Goal: Find specific page/section: Find specific page/section

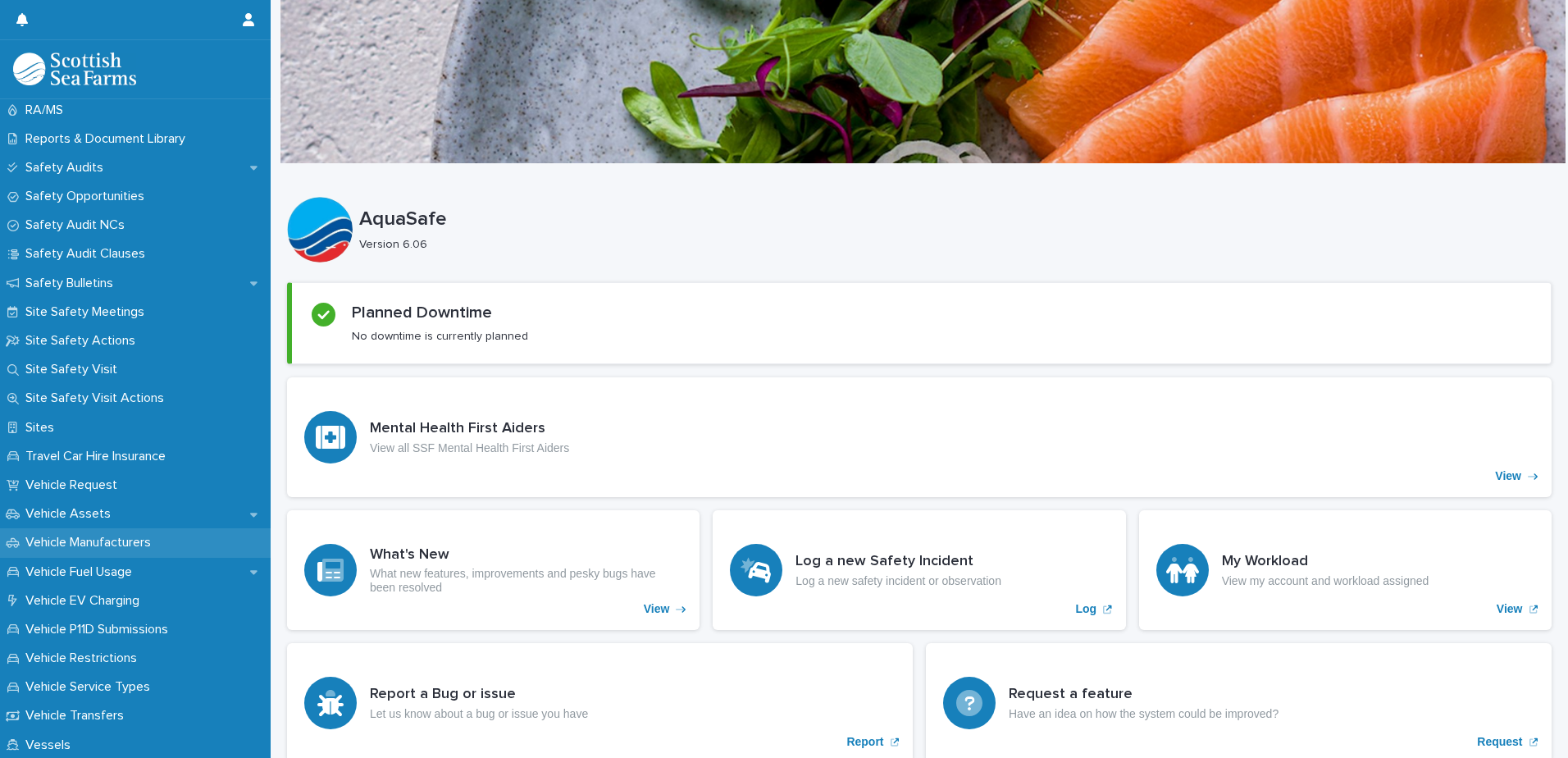
scroll to position [984, 0]
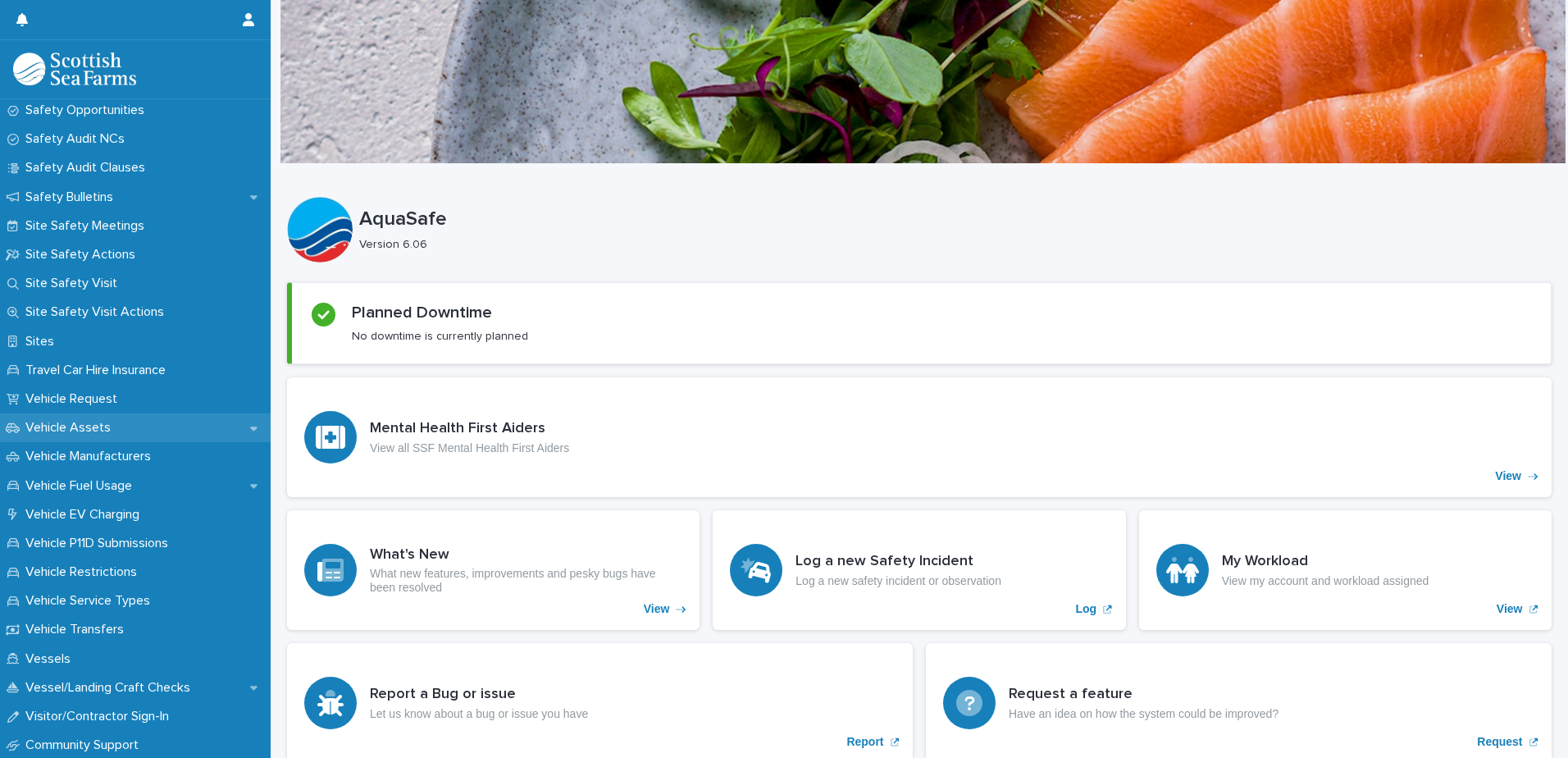
click at [91, 422] on p "Vehicle Assets" at bounding box center [71, 427] width 105 height 16
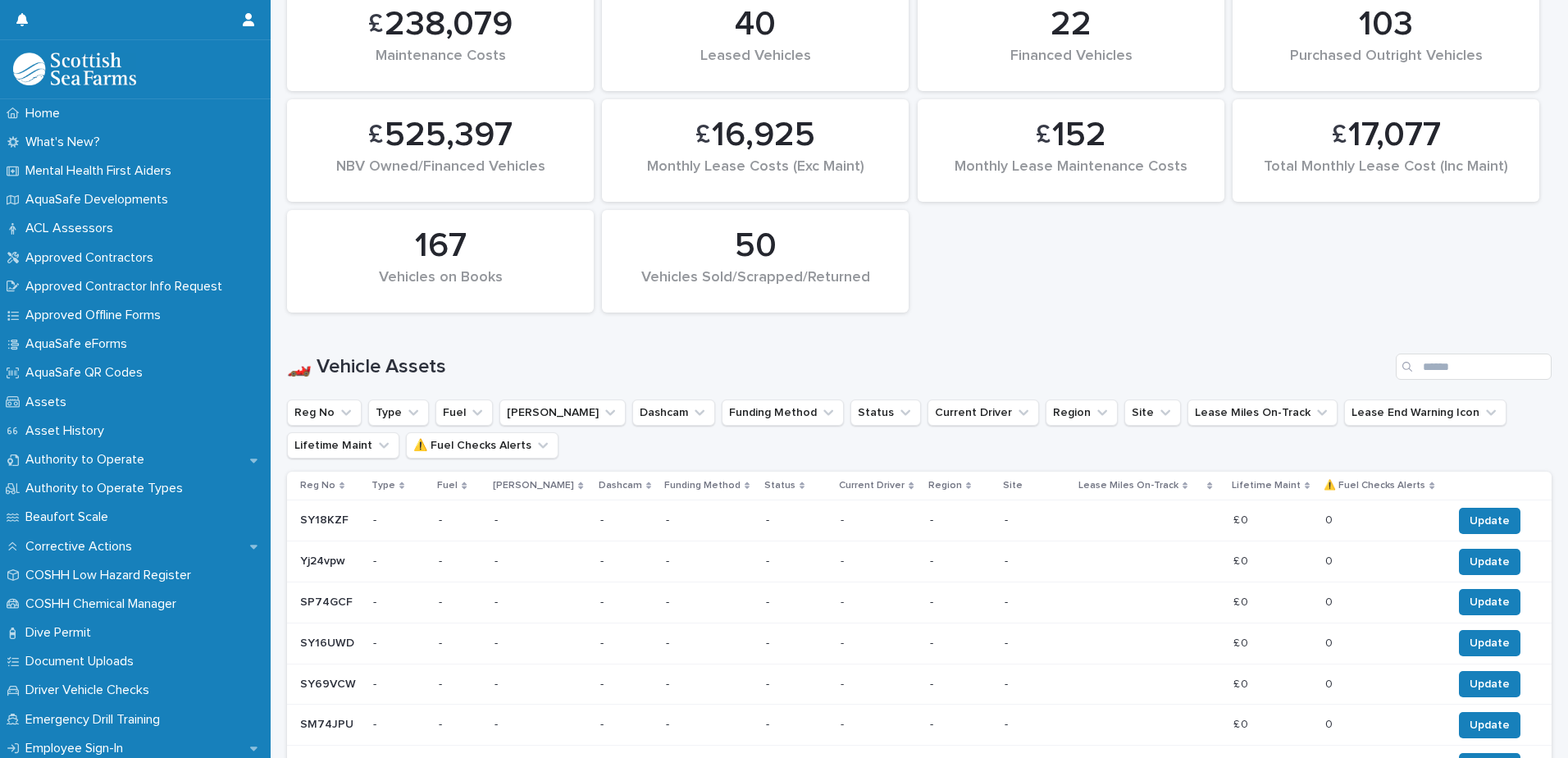
scroll to position [656, 0]
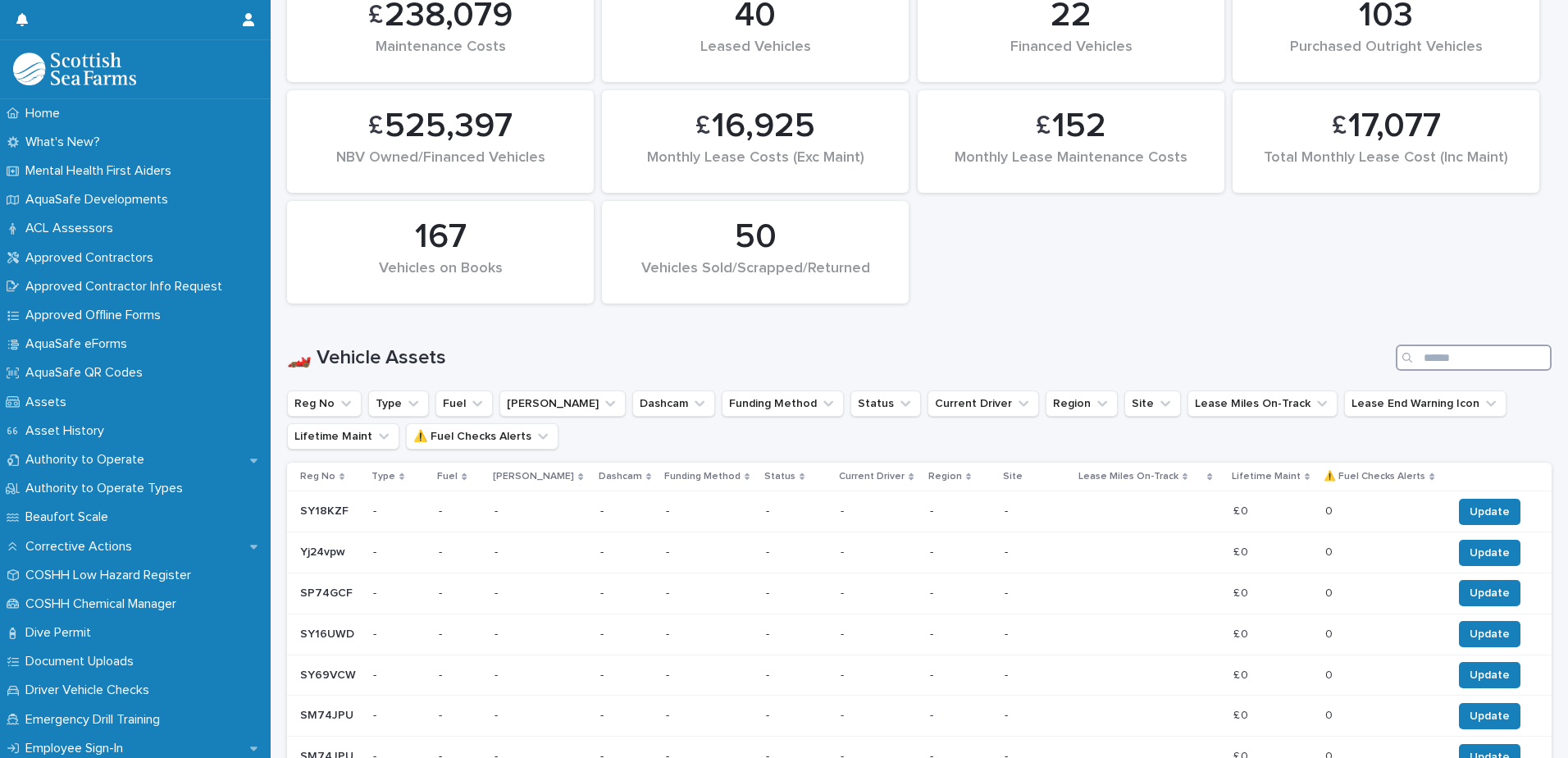
click at [1415, 359] on input "Search" at bounding box center [1474, 358] width 156 height 26
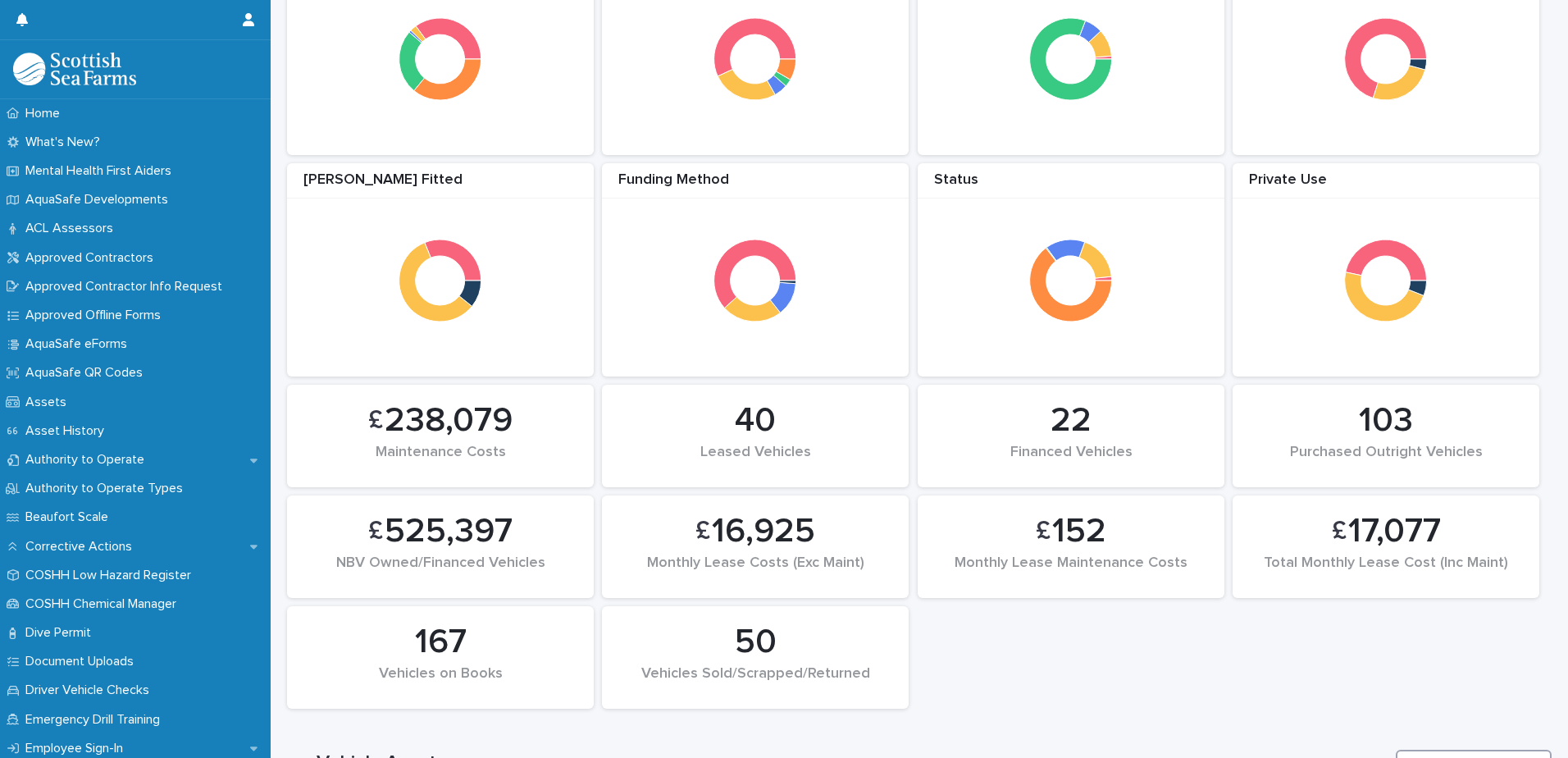
scroll to position [544, 0]
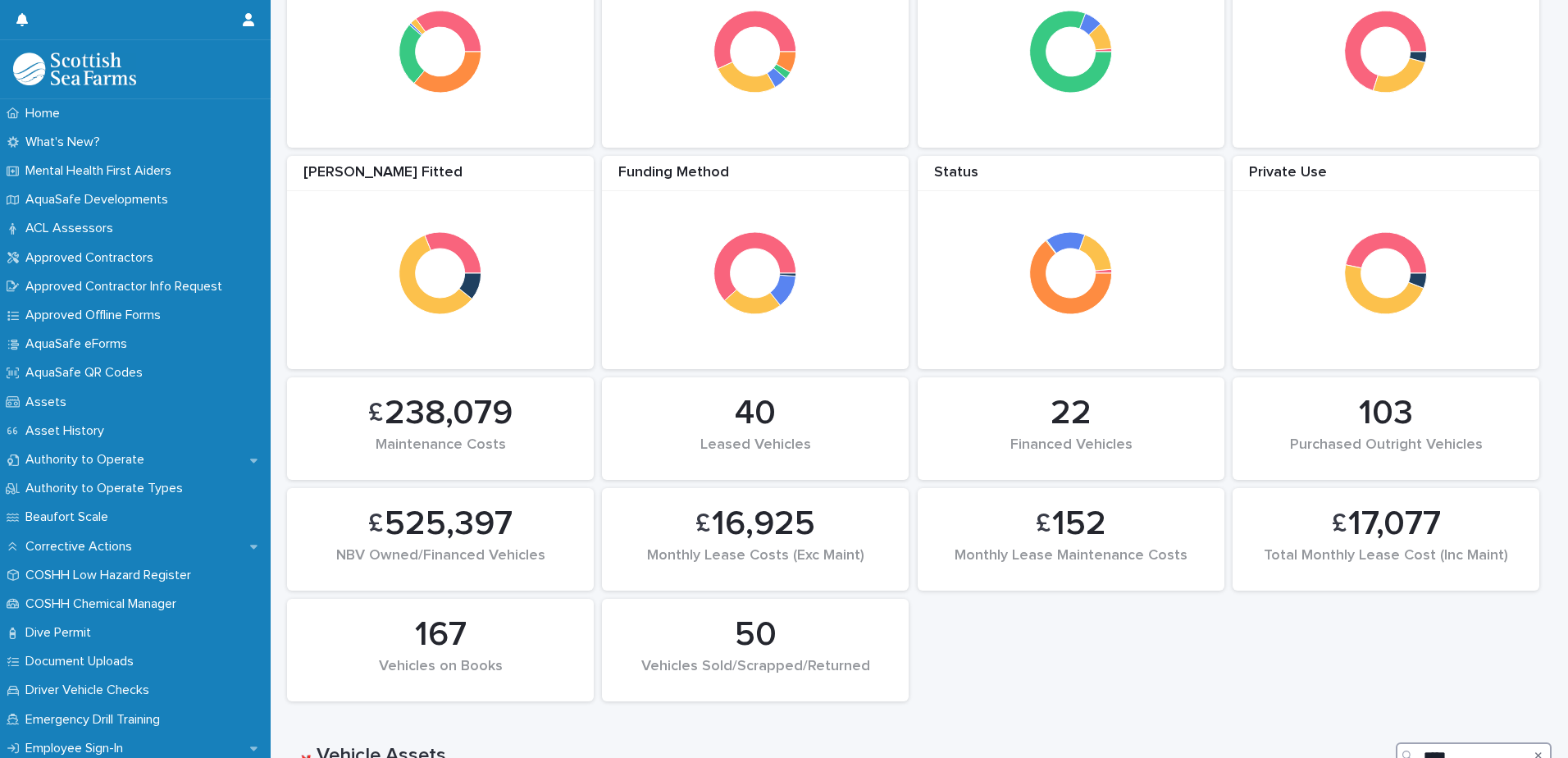
scroll to position [262, 0]
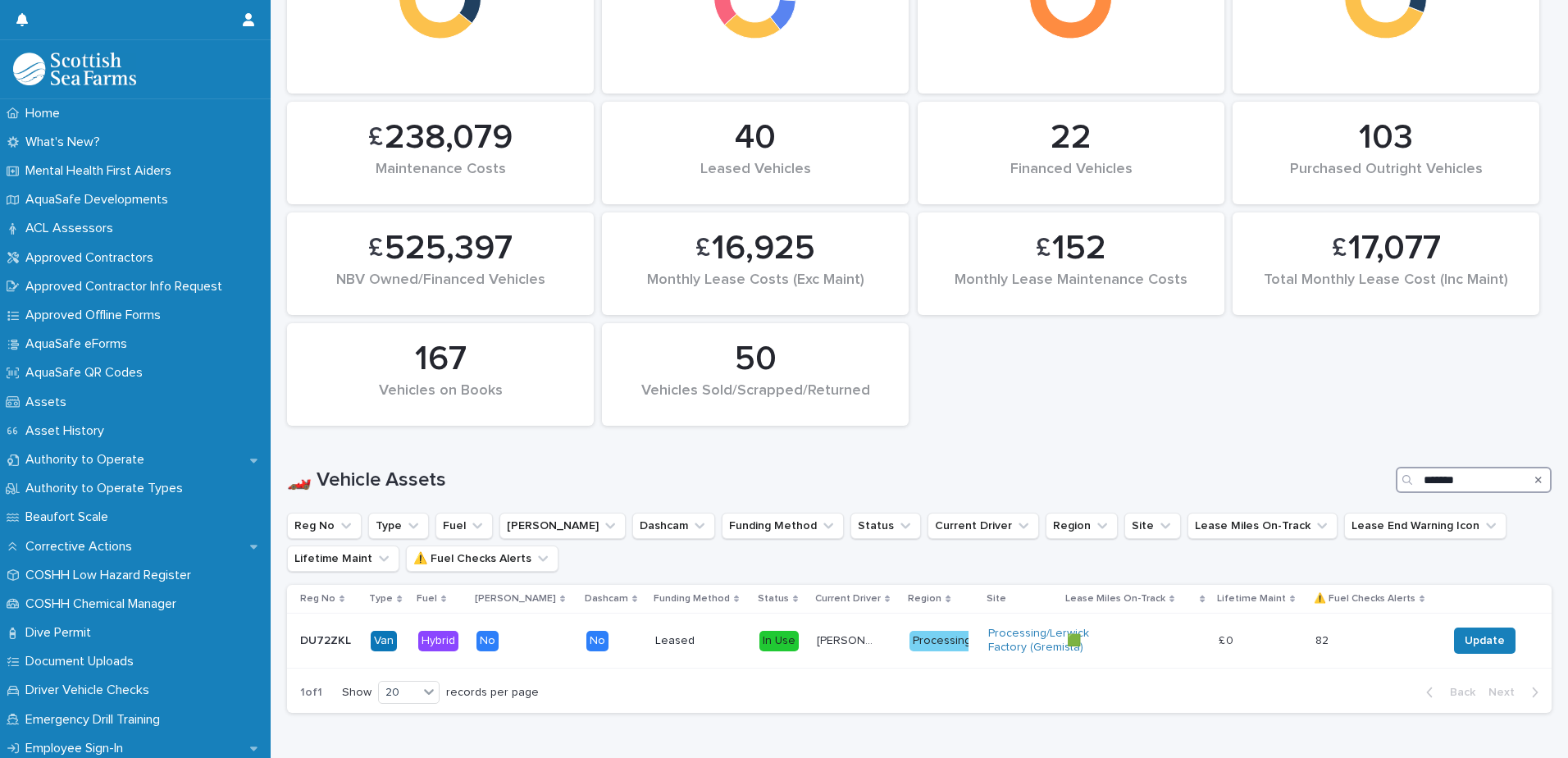
scroll to position [596, 0]
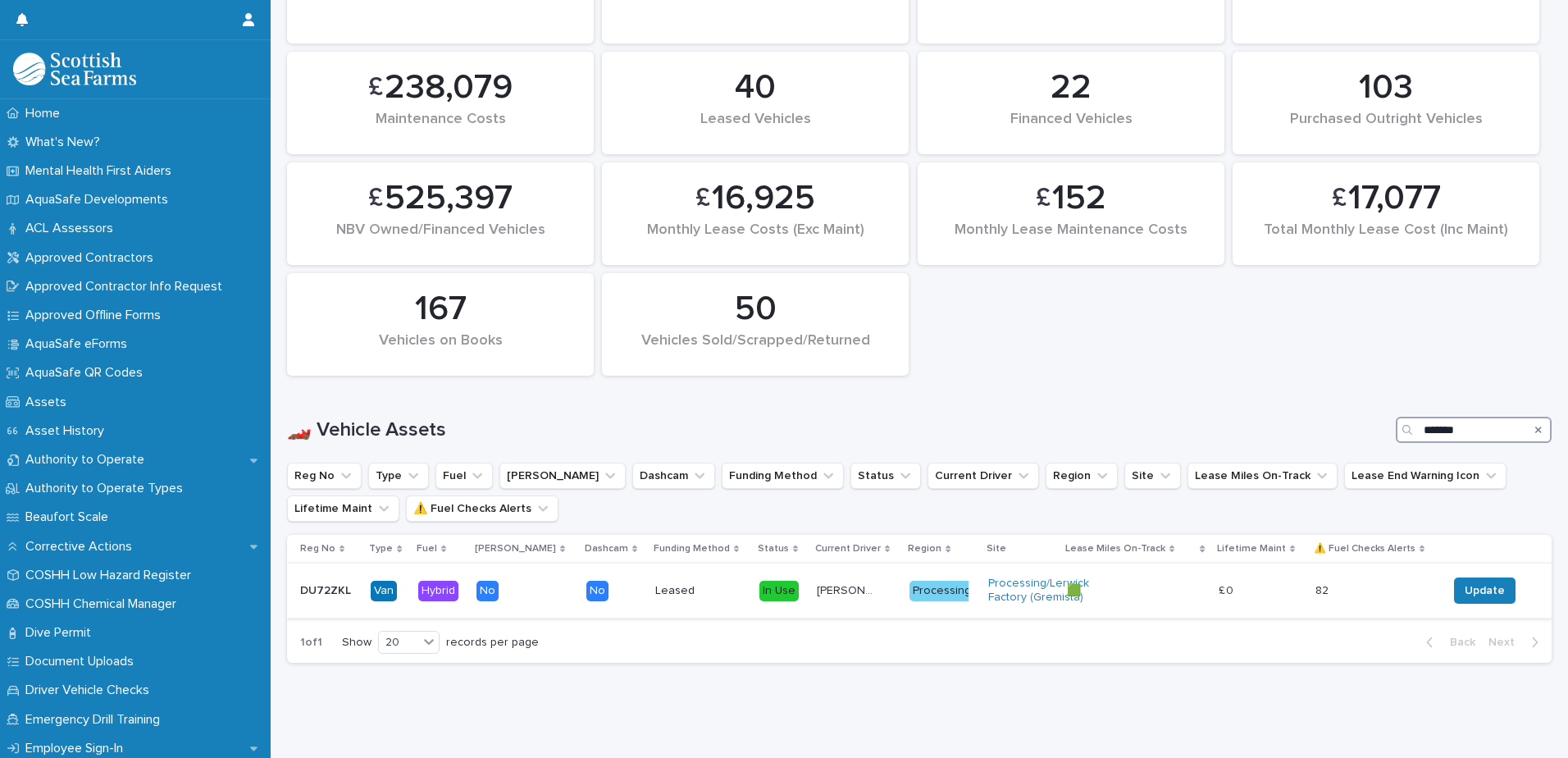
type input "*******"
click at [330, 581] on p "DU72ZKL" at bounding box center [327, 589] width 55 height 18
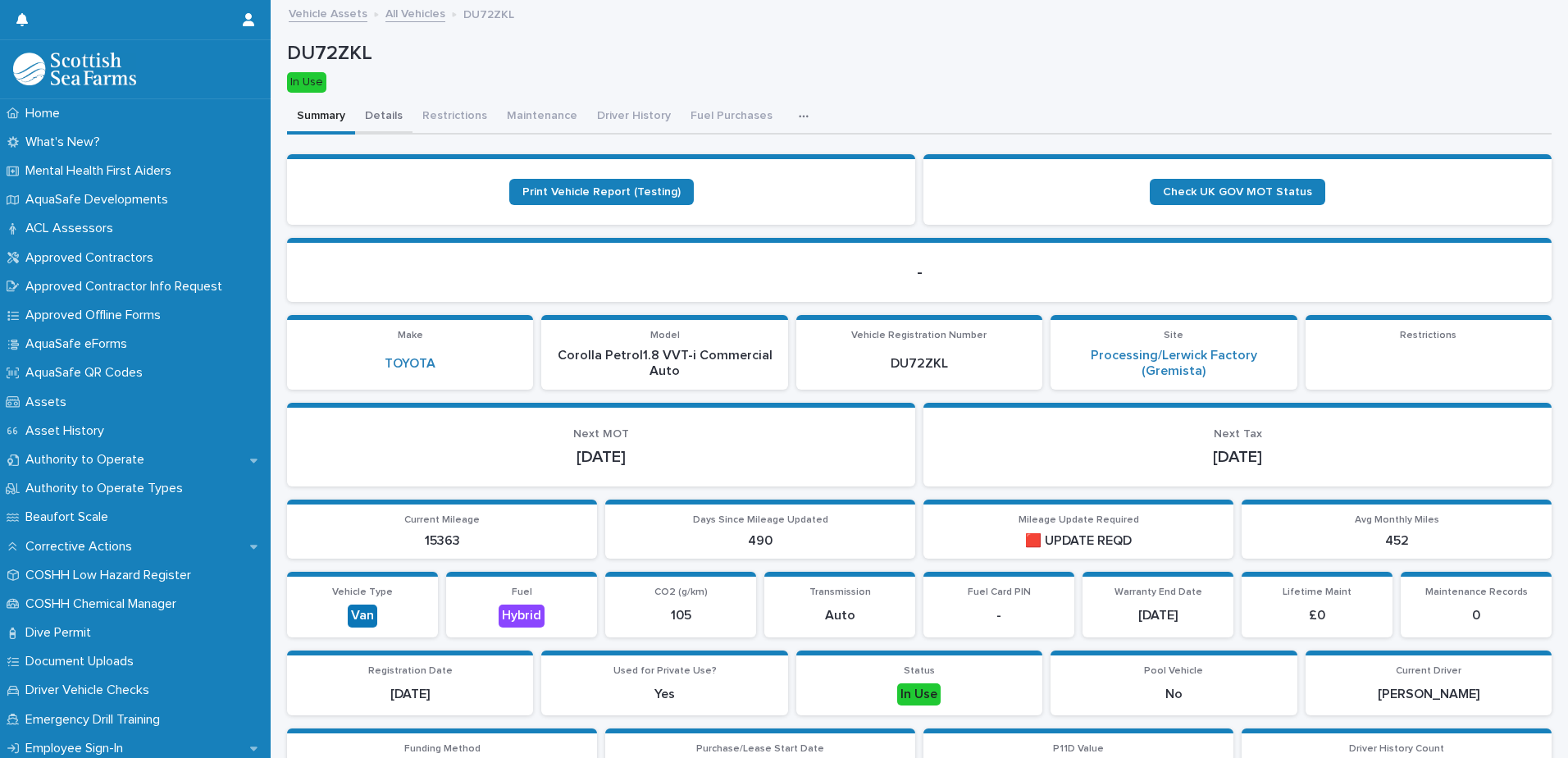
click at [397, 117] on button "Details" at bounding box center [384, 116] width 57 height 34
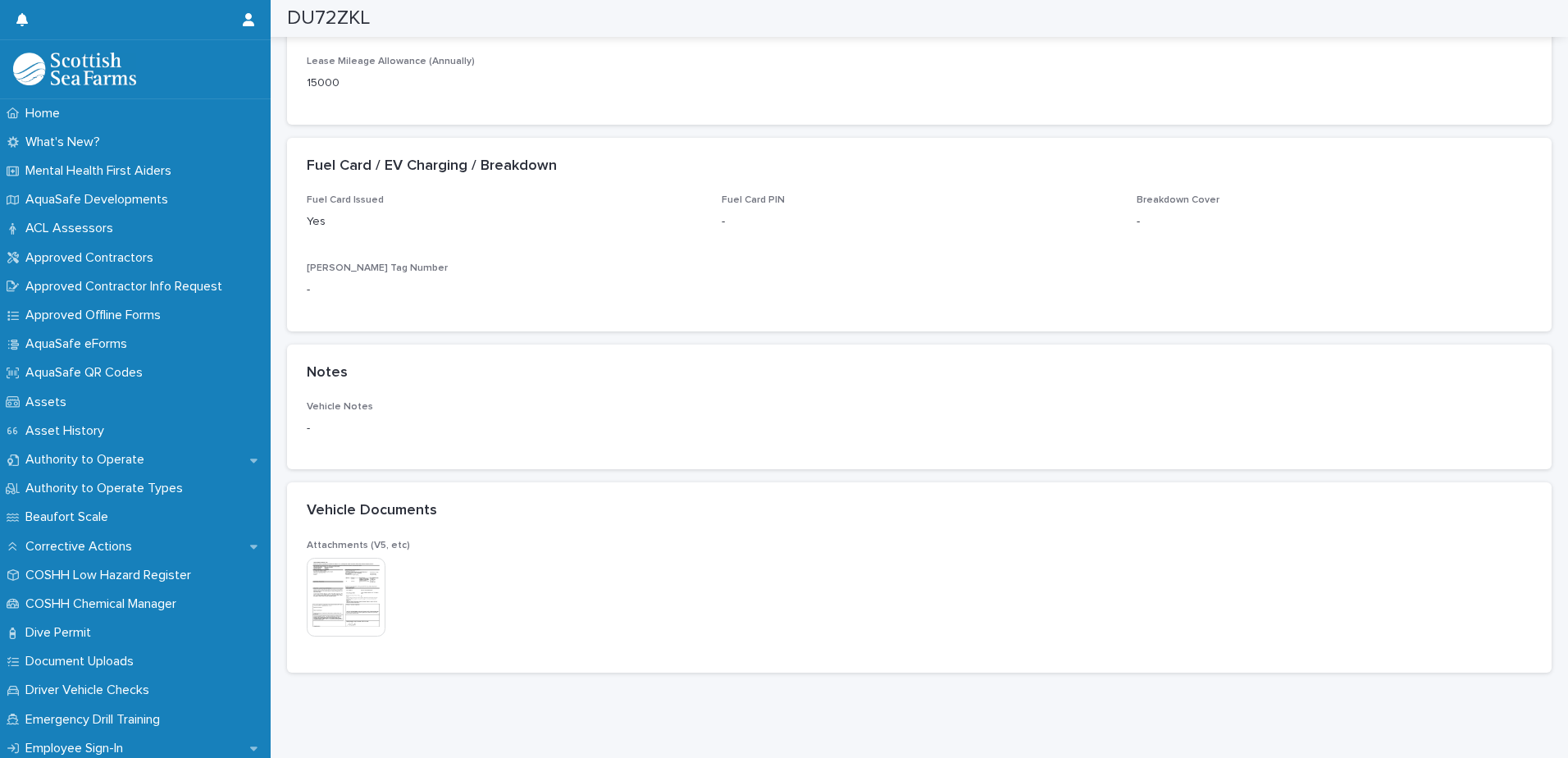
scroll to position [1744, 0]
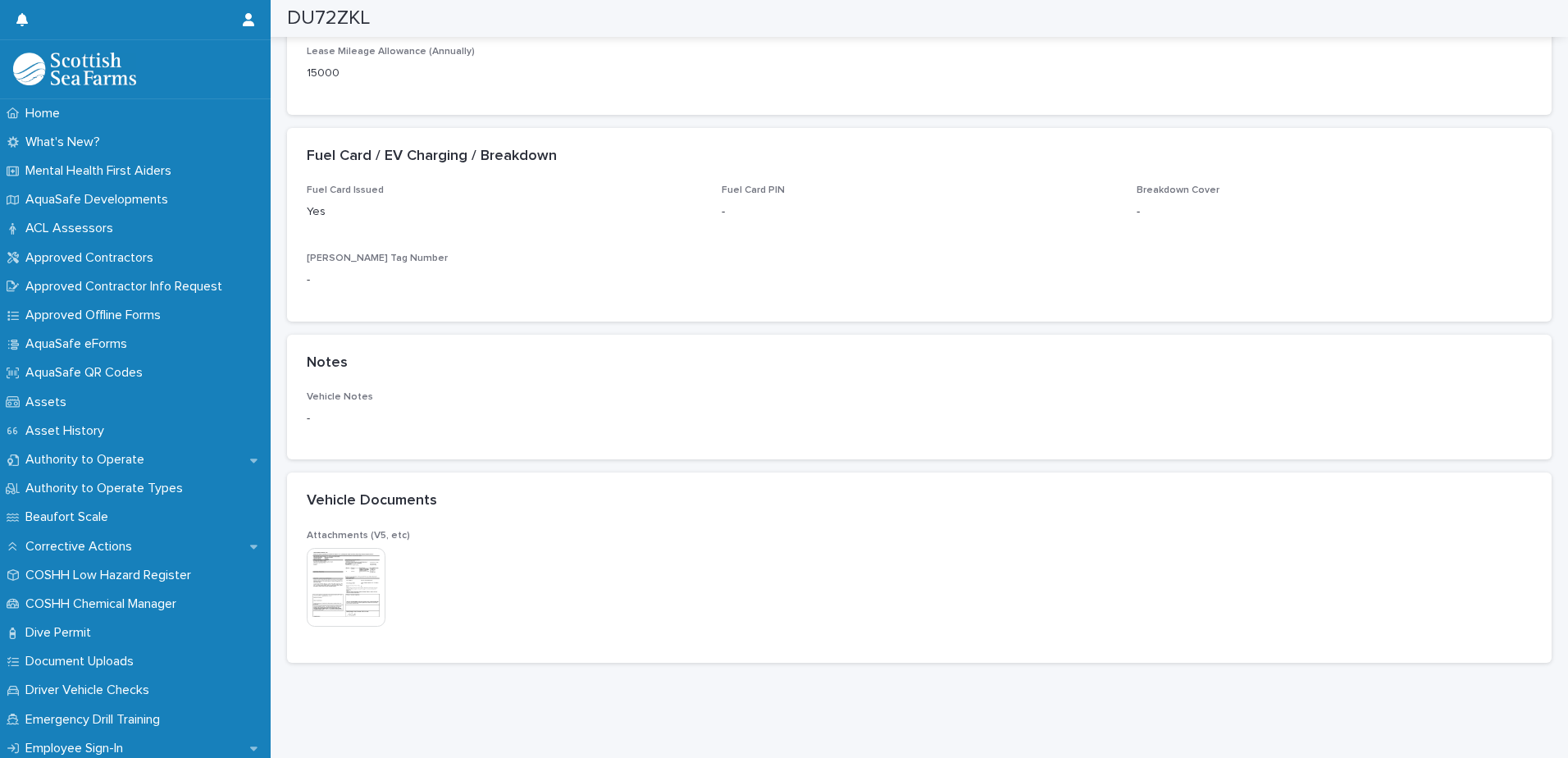
click at [360, 593] on img at bounding box center [346, 587] width 79 height 79
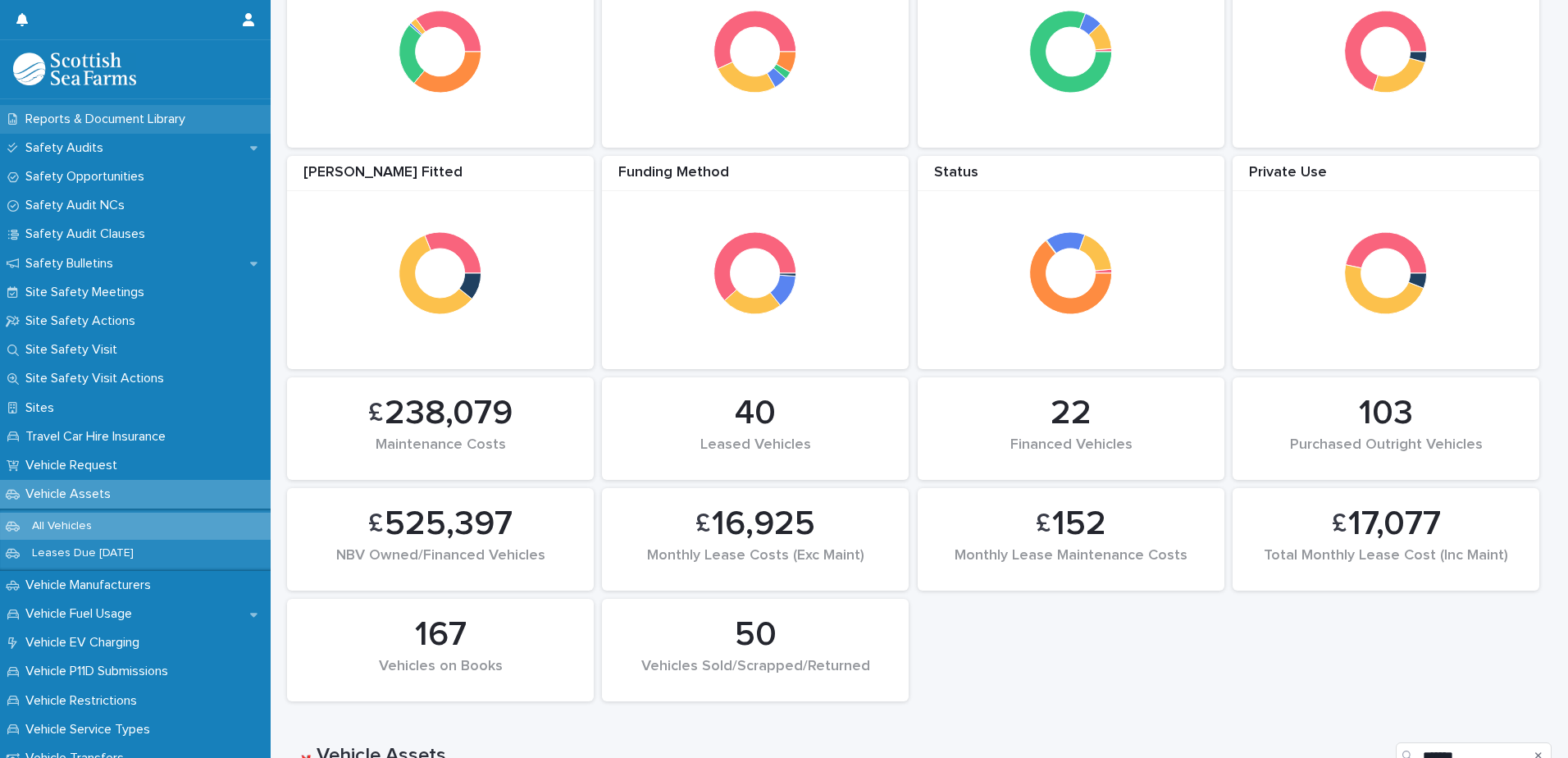
scroll to position [984, 0]
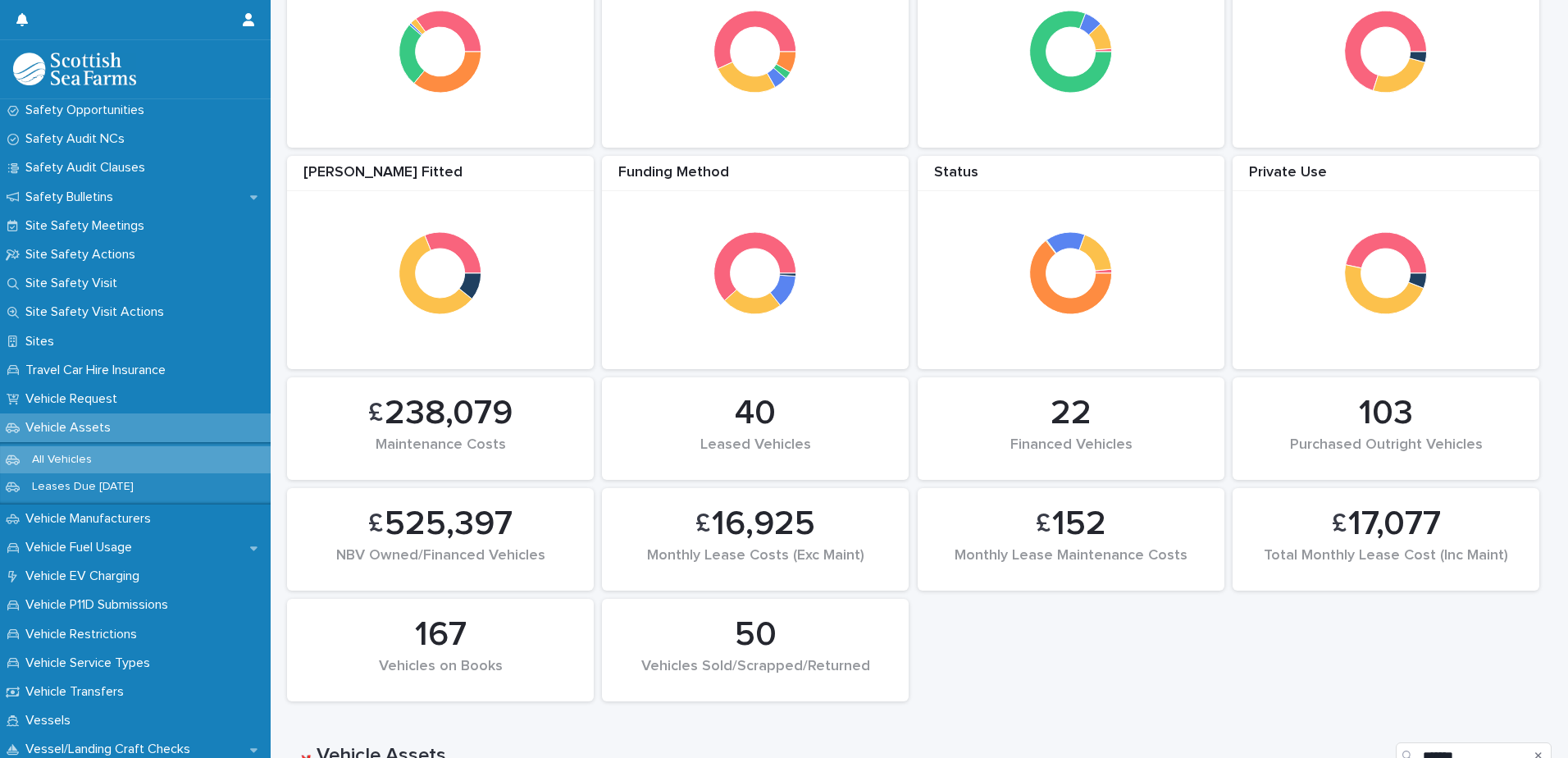
click at [73, 428] on p "Vehicle Assets" at bounding box center [71, 427] width 105 height 16
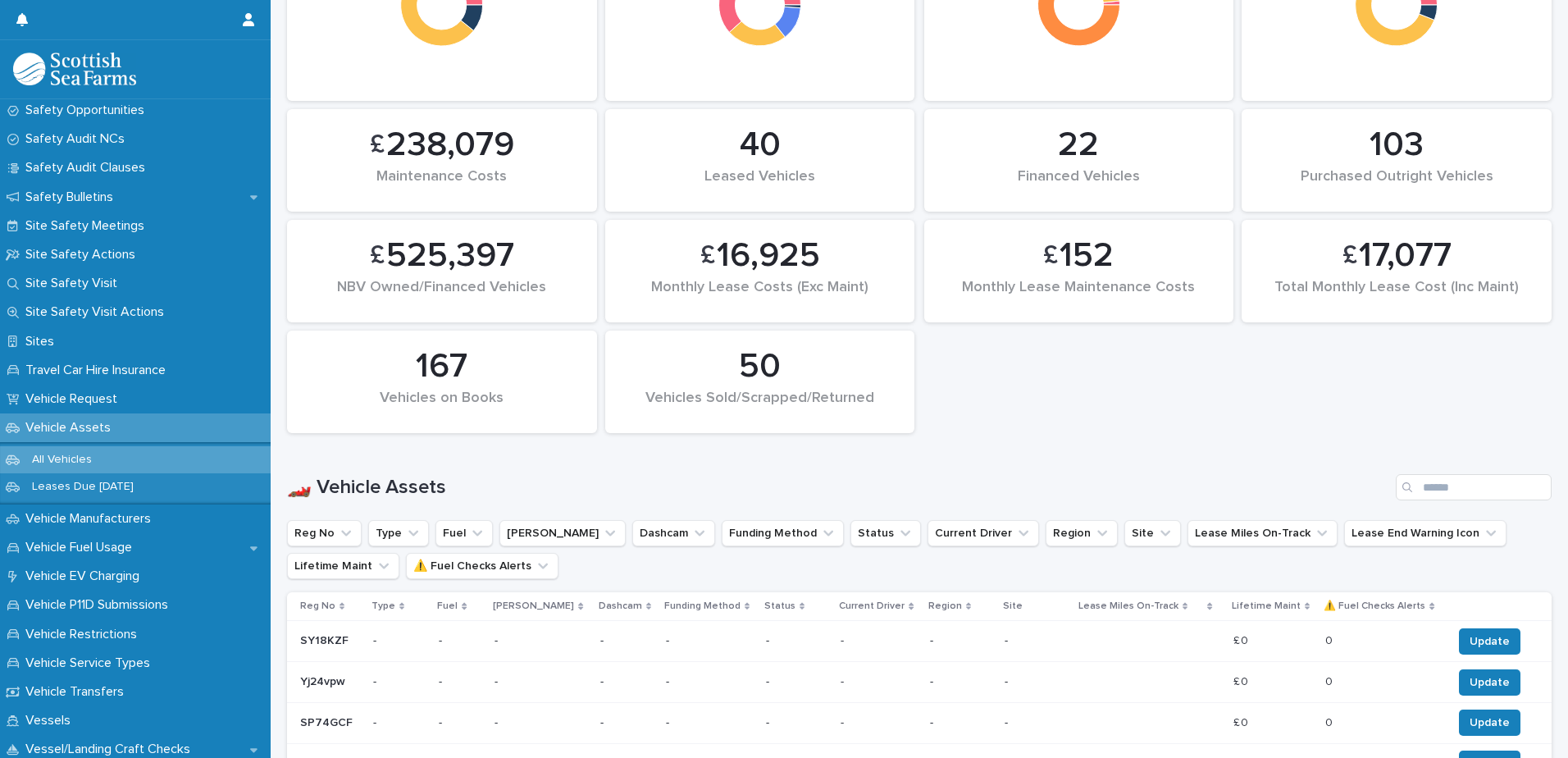
scroll to position [574, 0]
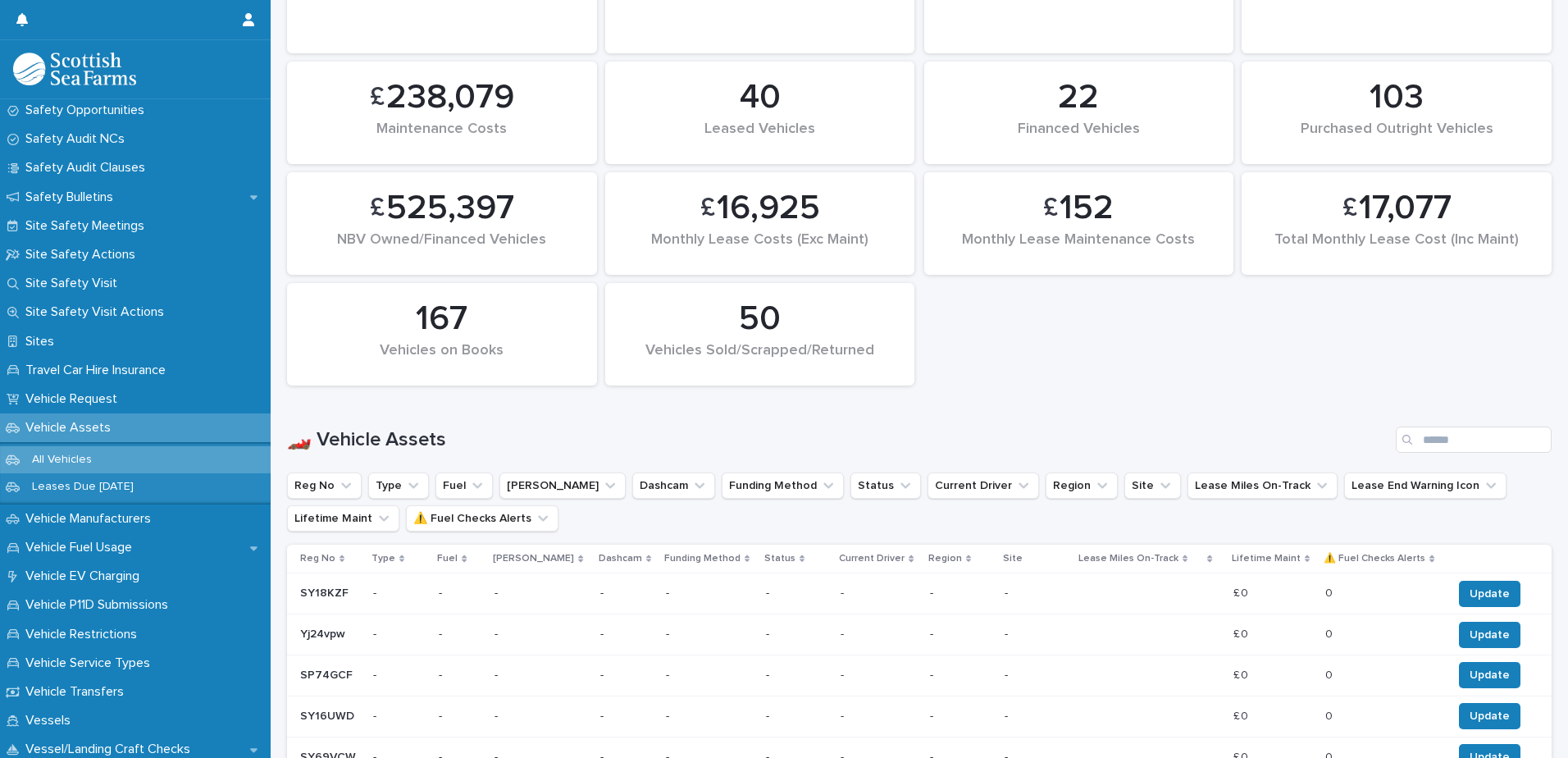
click at [1405, 428] on div "Search" at bounding box center [1409, 439] width 26 height 26
click at [1410, 437] on input "Search" at bounding box center [1474, 439] width 156 height 26
click at [1417, 440] on input "Search" at bounding box center [1474, 439] width 156 height 26
paste input "********"
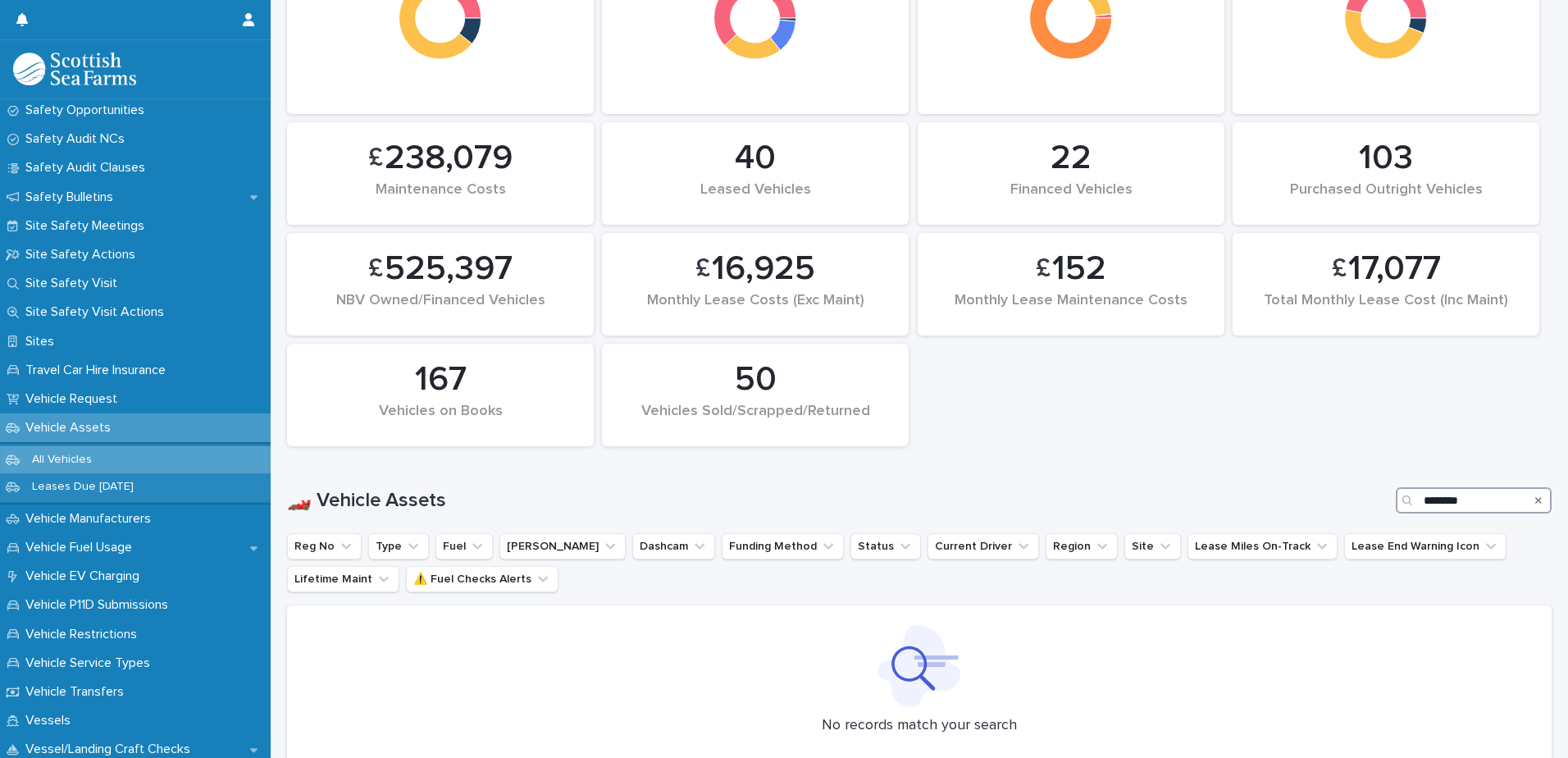
scroll to position [574, 0]
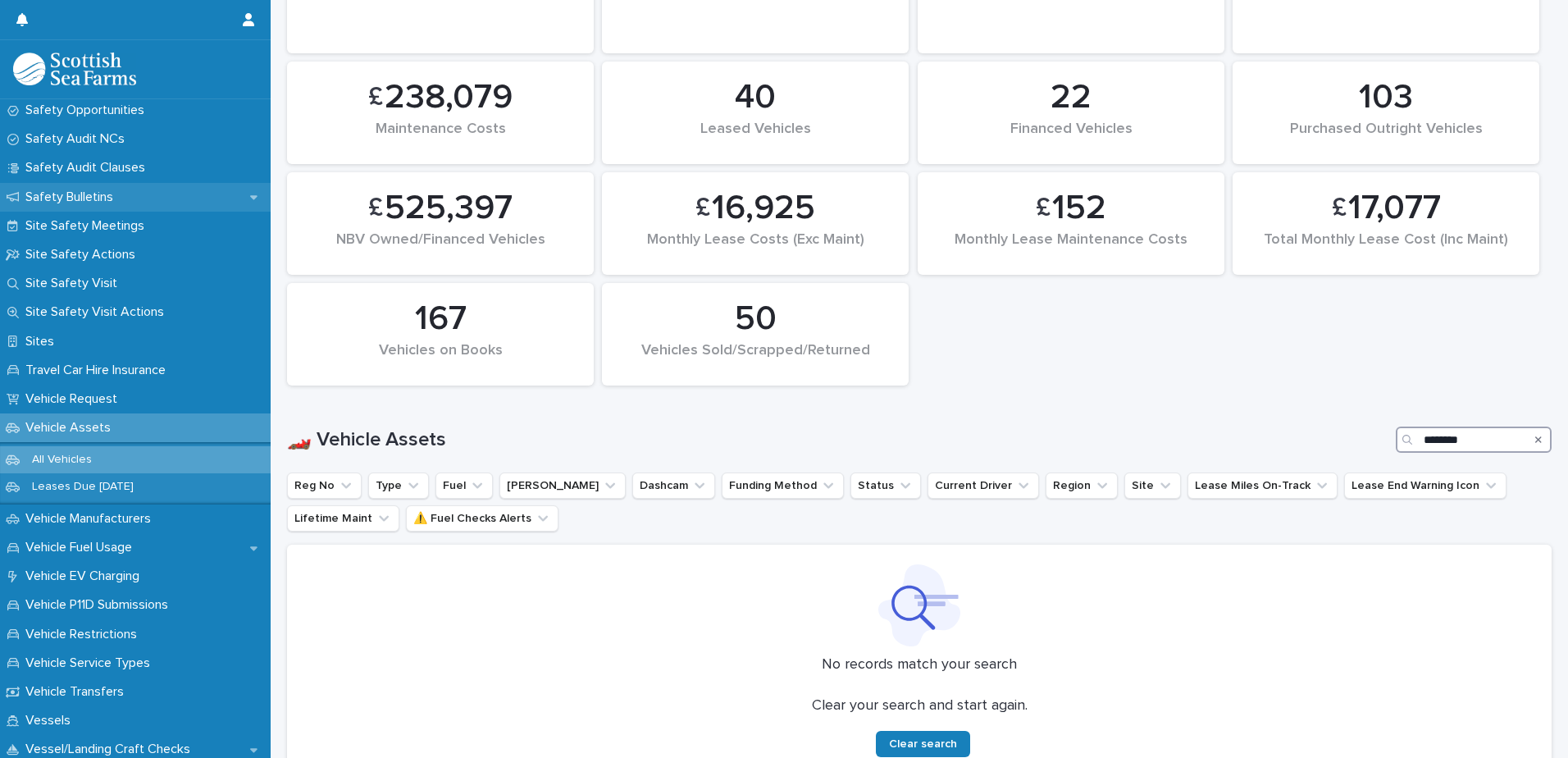
type input "********"
